Goal: Navigation & Orientation: Go to known website

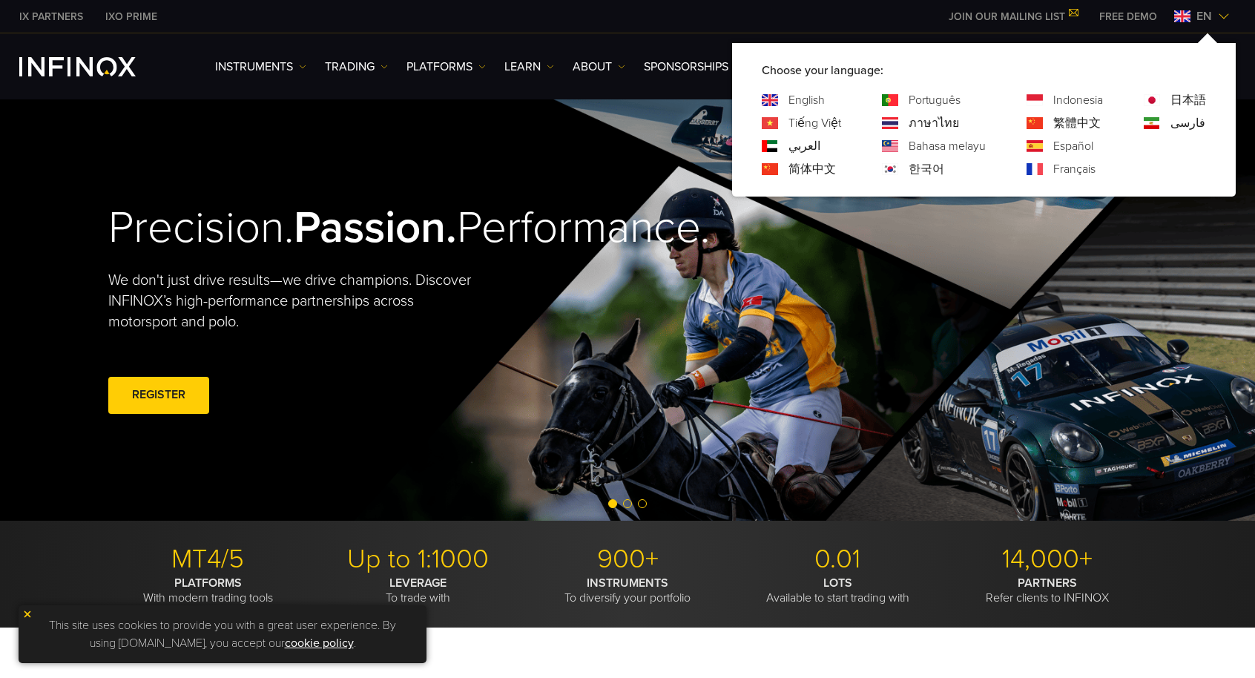
click at [917, 173] on link "한국어" at bounding box center [927, 169] width 36 height 18
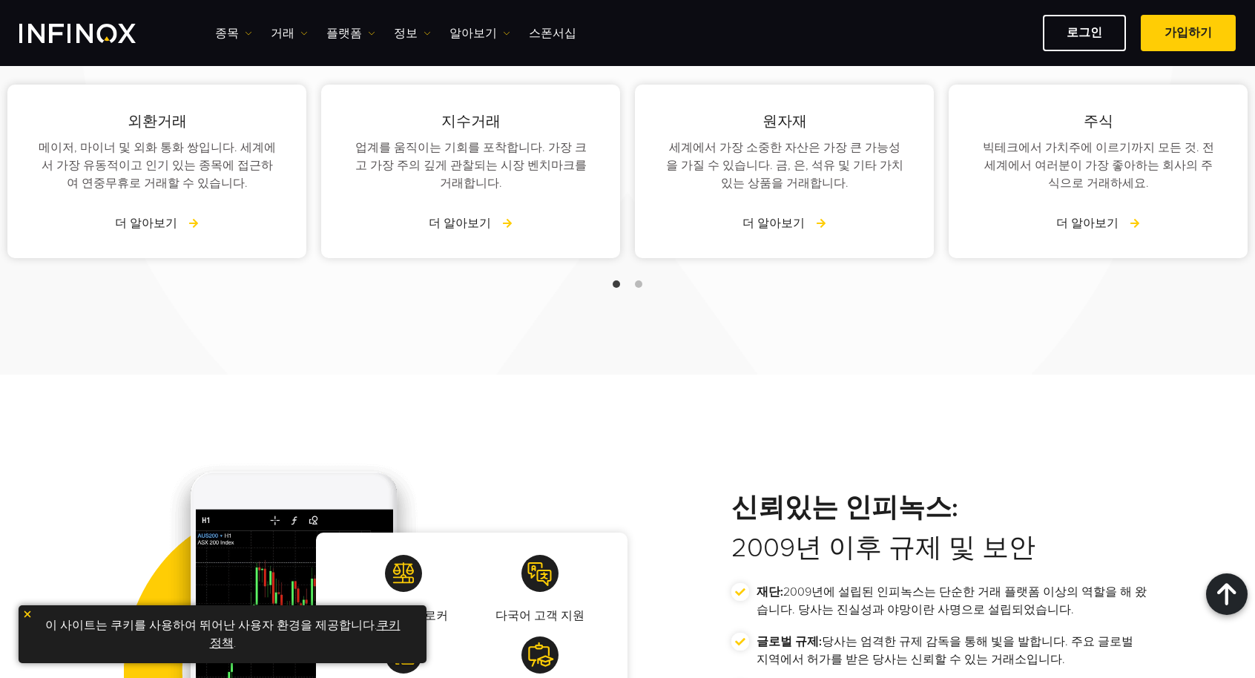
scroll to position [2003, 0]
